Goal: Check status: Check status

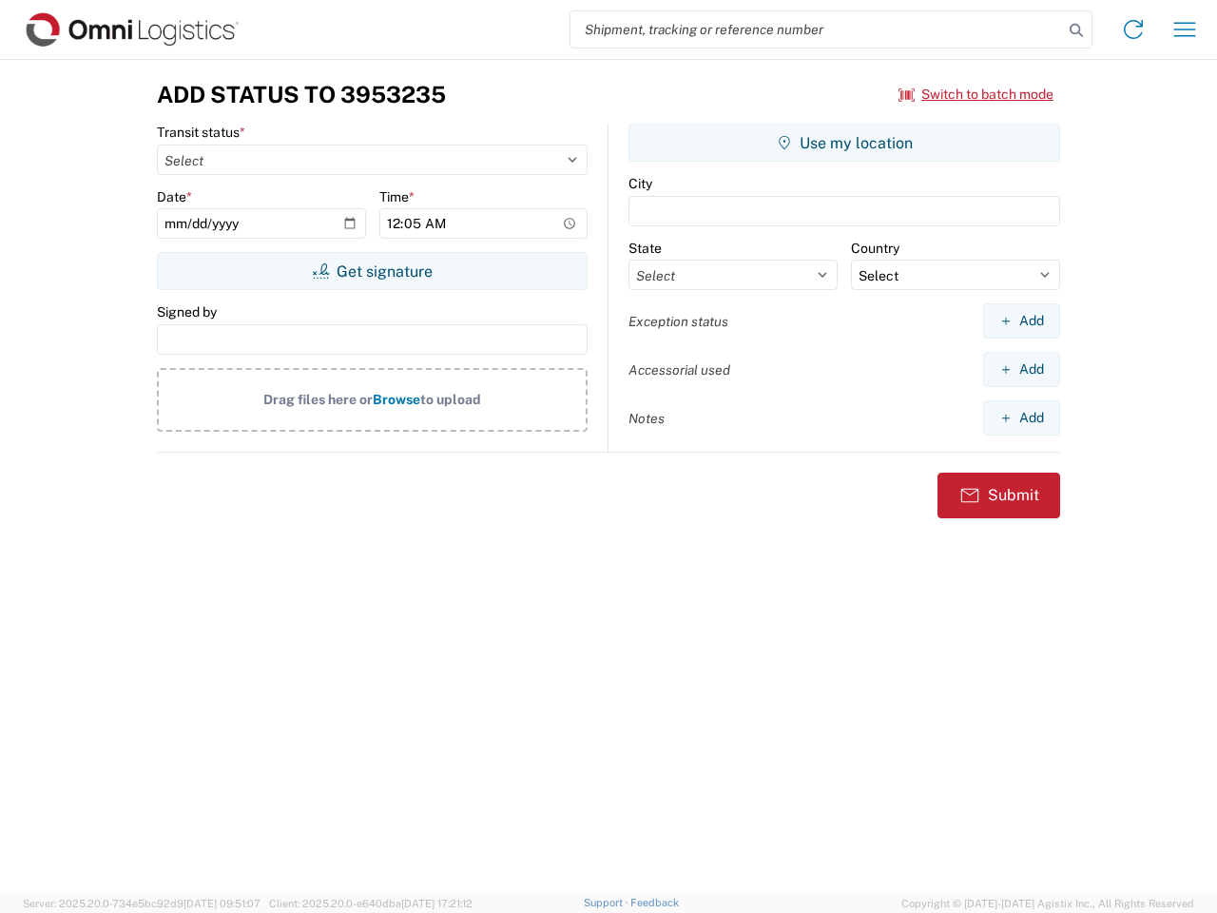
click at [817, 29] on input "search" at bounding box center [816, 29] width 492 height 36
click at [1076, 30] on icon at bounding box center [1076, 30] width 27 height 27
click at [1133, 29] on icon at bounding box center [1133, 29] width 30 height 30
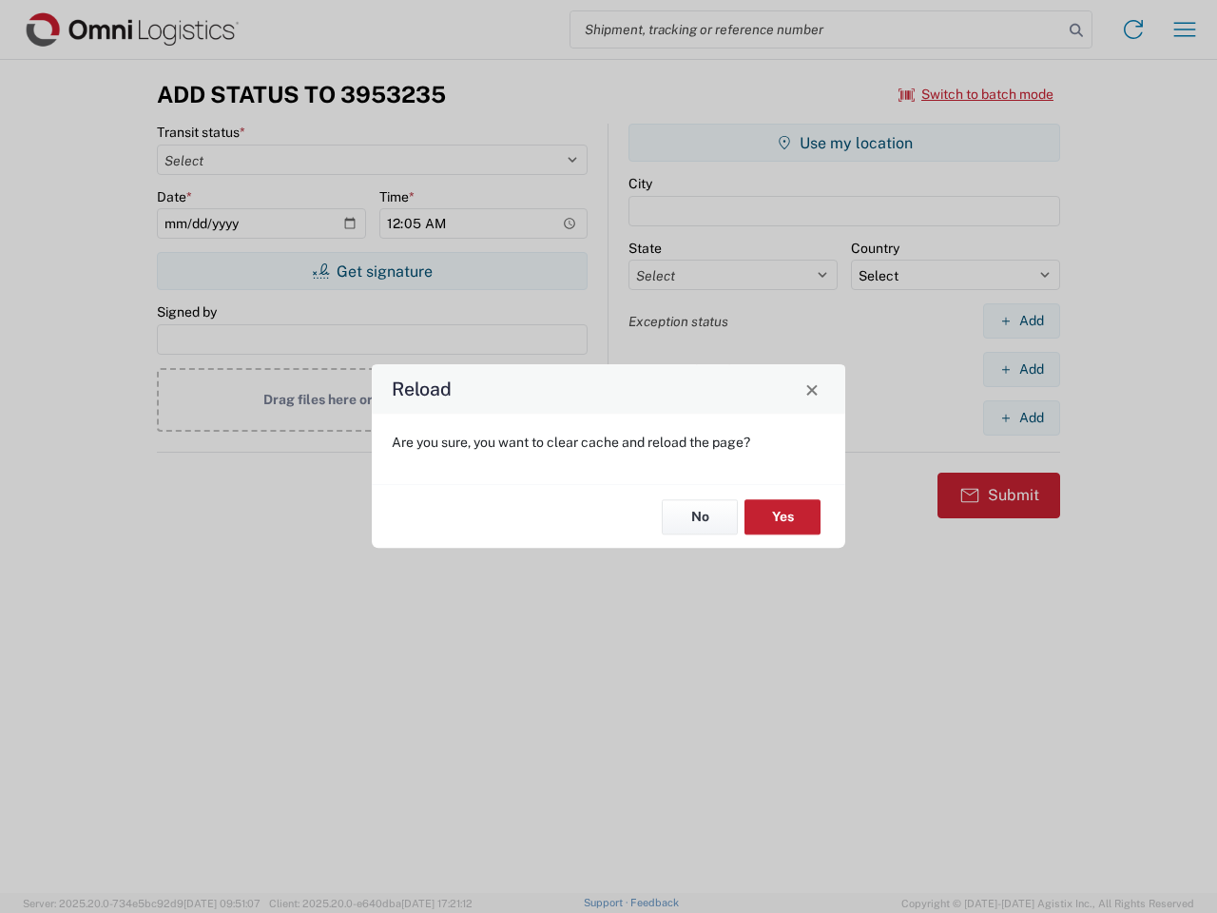
click at [976, 94] on div "Reload Are you sure, you want to clear cache and reload the page? No Yes" at bounding box center [608, 456] width 1217 height 913
click at [372, 271] on div "Reload Are you sure, you want to clear cache and reload the page? No Yes" at bounding box center [608, 456] width 1217 height 913
click at [844, 143] on div "Reload Are you sure, you want to clear cache and reload the page? No Yes" at bounding box center [608, 456] width 1217 height 913
click at [1021, 320] on div "Reload Are you sure, you want to clear cache and reload the page? No Yes" at bounding box center [608, 456] width 1217 height 913
click at [1021, 369] on div "Reload Are you sure, you want to clear cache and reload the page? No Yes" at bounding box center [608, 456] width 1217 height 913
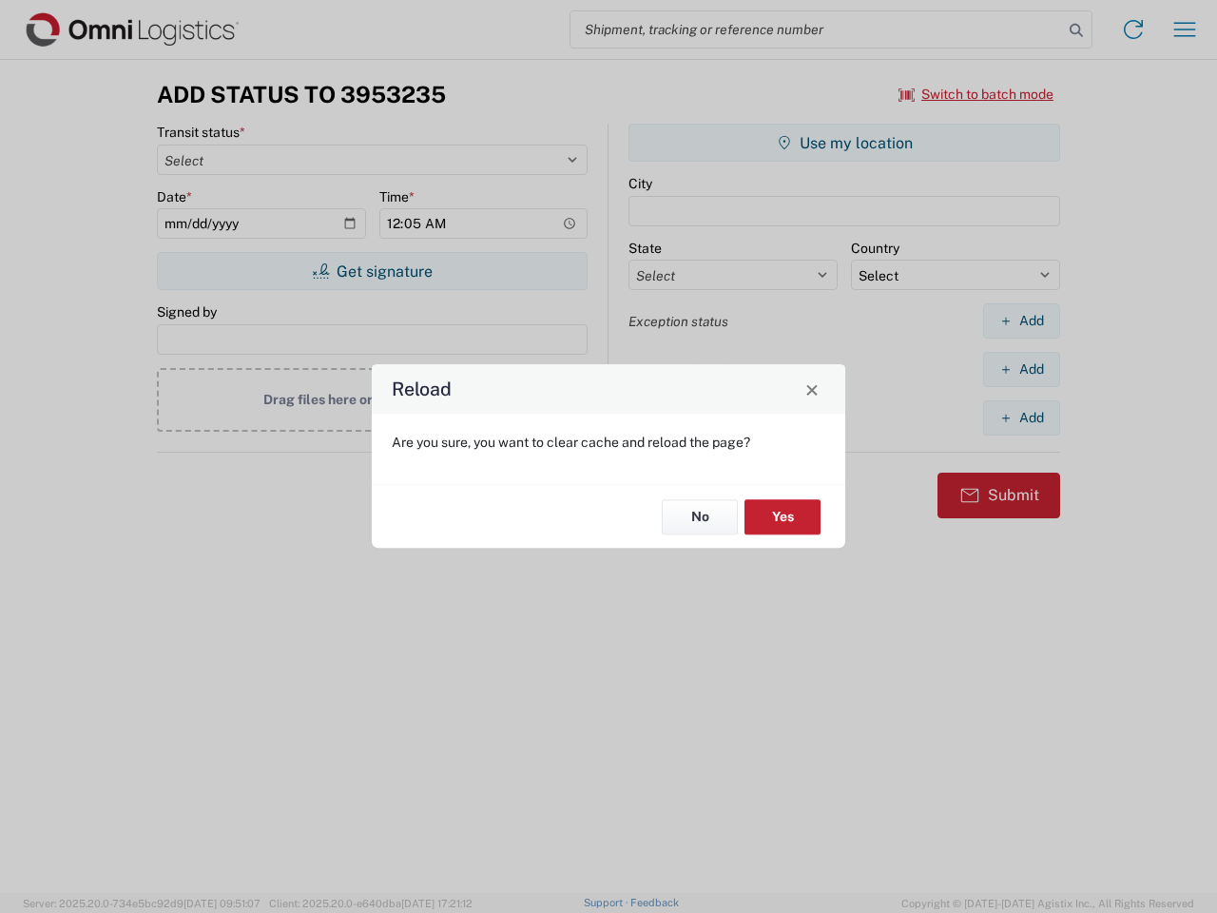
click at [1021, 417] on div "Reload Are you sure, you want to clear cache and reload the page? No Yes" at bounding box center [608, 456] width 1217 height 913
